Goal: Information Seeking & Learning: Check status

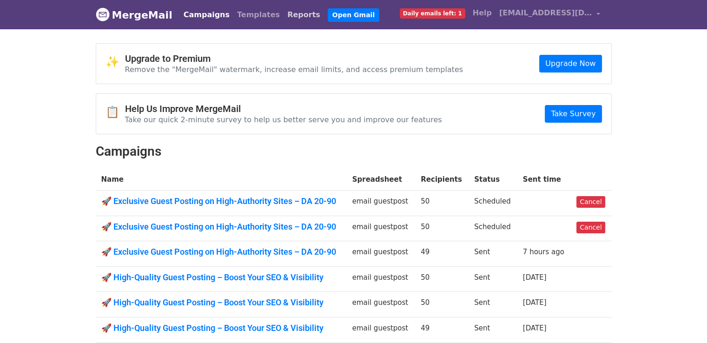
click at [283, 16] on link "Reports" at bounding box center [303, 15] width 40 height 19
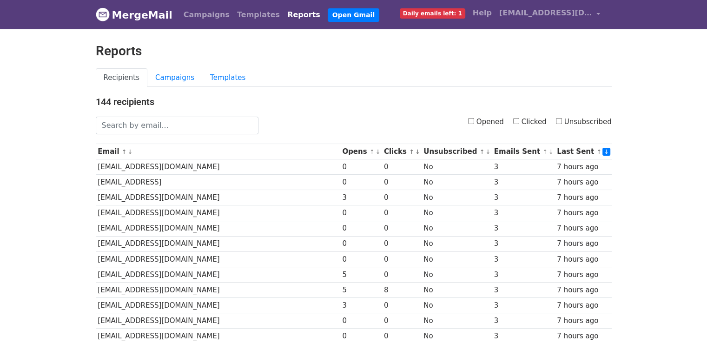
click at [523, 119] on label "Clicked" at bounding box center [529, 122] width 33 height 11
click at [519, 119] on input "Clicked" at bounding box center [516, 121] width 6 height 6
checkbox input "true"
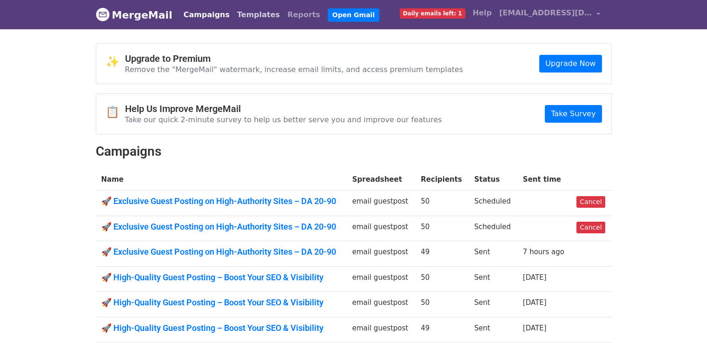
click at [253, 17] on link "Templates" at bounding box center [258, 15] width 50 height 19
click at [283, 15] on link "Reports" at bounding box center [303, 15] width 40 height 19
click at [283, 14] on link "Reports" at bounding box center [303, 15] width 40 height 19
